Goal: Task Accomplishment & Management: Manage account settings

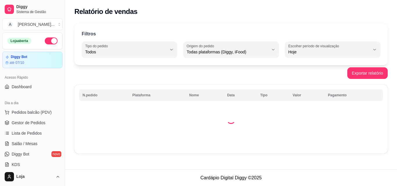
select select "ALL"
select select "0"
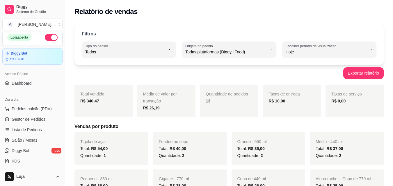
scroll to position [3, 0]
click at [34, 119] on span "Gestor de Pedidos" at bounding box center [29, 120] width 34 height 6
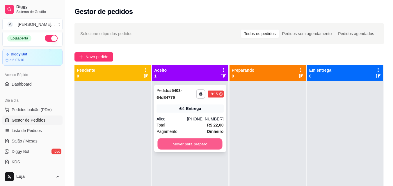
click at [174, 143] on button "Mover para preparo" at bounding box center [190, 144] width 65 height 11
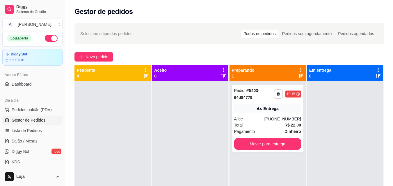
click at [179, 106] on div at bounding box center [190, 174] width 76 height 186
click at [250, 147] on button "Mover para entrega" at bounding box center [267, 144] width 65 height 11
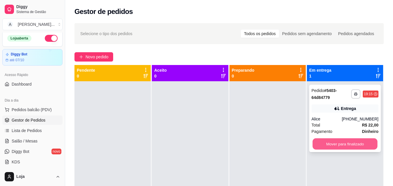
click at [346, 147] on button "Mover para finalizado" at bounding box center [344, 144] width 65 height 11
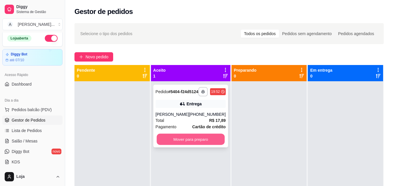
click at [170, 145] on button "Mover para preparo" at bounding box center [190, 139] width 68 height 11
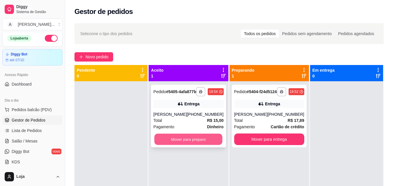
click at [192, 145] on button "Mover para preparo" at bounding box center [188, 139] width 68 height 11
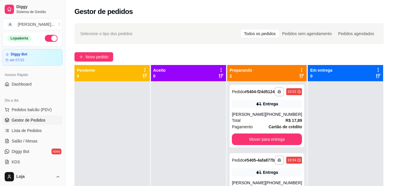
click at [201, 46] on div "**********" at bounding box center [229, 139] width 328 height 239
drag, startPoint x: 55, startPoint y: 1, endPoint x: 111, endPoint y: 121, distance: 133.1
click at [113, 122] on div at bounding box center [111, 174] width 75 height 186
click at [266, 164] on div "Pedido # 5405-4afa877b" at bounding box center [253, 160] width 43 height 7
click at [99, 57] on span "Novo pedido" at bounding box center [97, 57] width 23 height 6
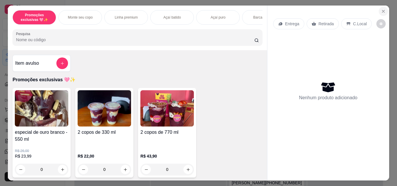
click at [384, 8] on button "Close" at bounding box center [383, 11] width 9 height 9
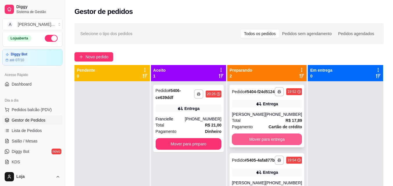
click at [257, 139] on button "Mover para entrega" at bounding box center [267, 140] width 70 height 12
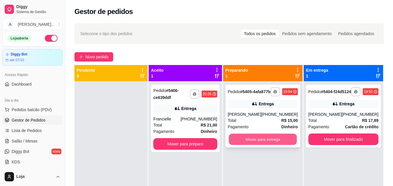
click at [259, 145] on button "Mover para entrega" at bounding box center [263, 139] width 68 height 11
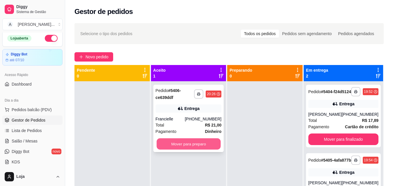
click at [204, 144] on button "Mover para preparo" at bounding box center [188, 144] width 64 height 11
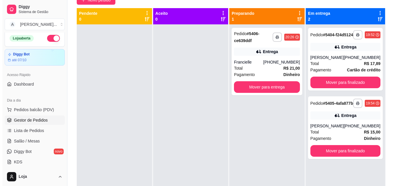
scroll to position [59, 0]
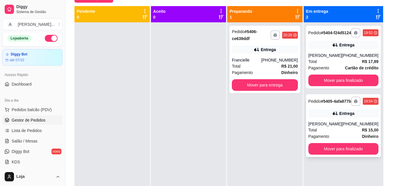
click at [344, 133] on div "Total R$ 15,00" at bounding box center [343, 130] width 70 height 6
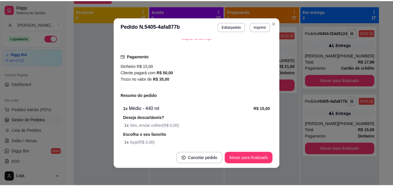
scroll to position [165, 0]
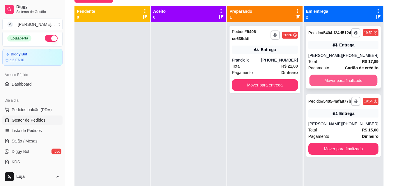
click at [315, 86] on button "Mover para finalizado" at bounding box center [343, 80] width 68 height 11
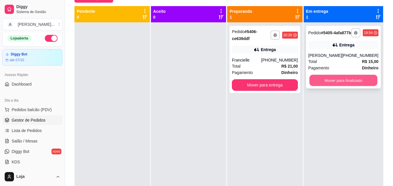
click at [325, 86] on button "Mover para finalizado" at bounding box center [343, 80] width 68 height 11
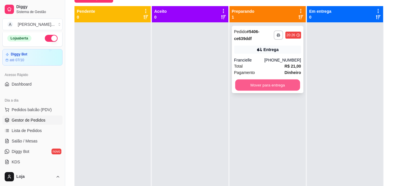
click at [275, 84] on button "Mover para entrega" at bounding box center [267, 85] width 65 height 11
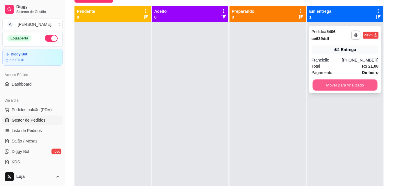
click at [337, 89] on button "Mover para finalizado" at bounding box center [344, 85] width 65 height 11
